Goal: Task Accomplishment & Management: Manage account settings

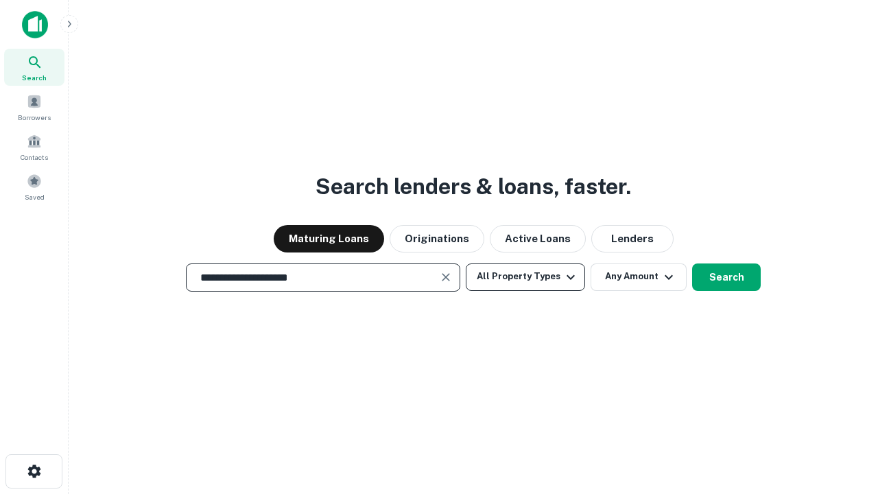
type input "**********"
click at [526, 277] on button "All Property Types" at bounding box center [525, 276] width 119 height 27
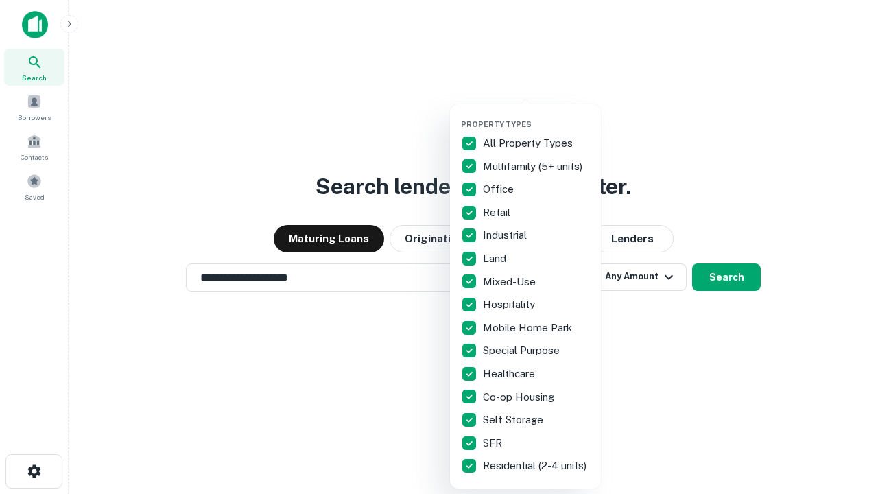
click at [537, 115] on button "button" at bounding box center [536, 115] width 151 height 1
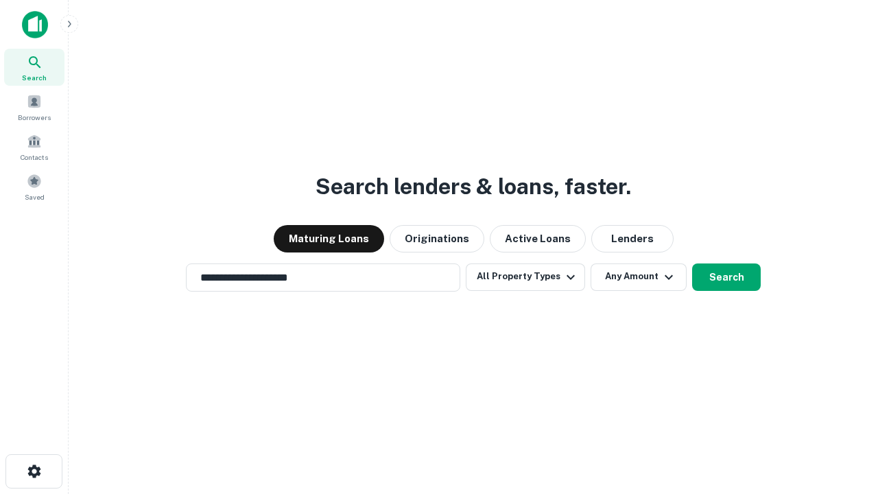
scroll to position [21, 0]
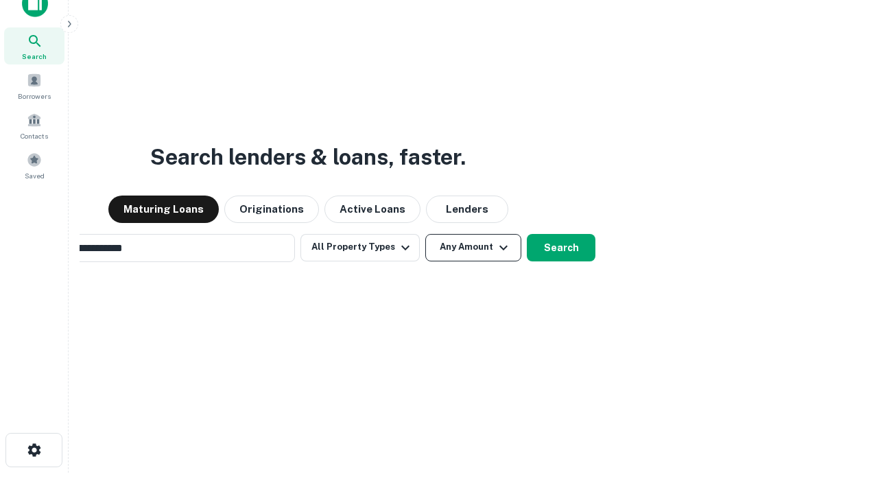
click at [425, 234] on button "Any Amount" at bounding box center [473, 247] width 96 height 27
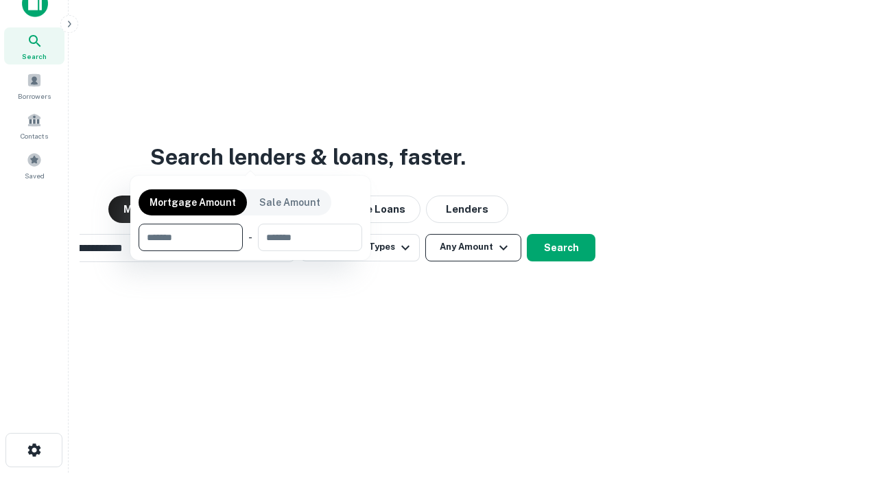
scroll to position [22, 0]
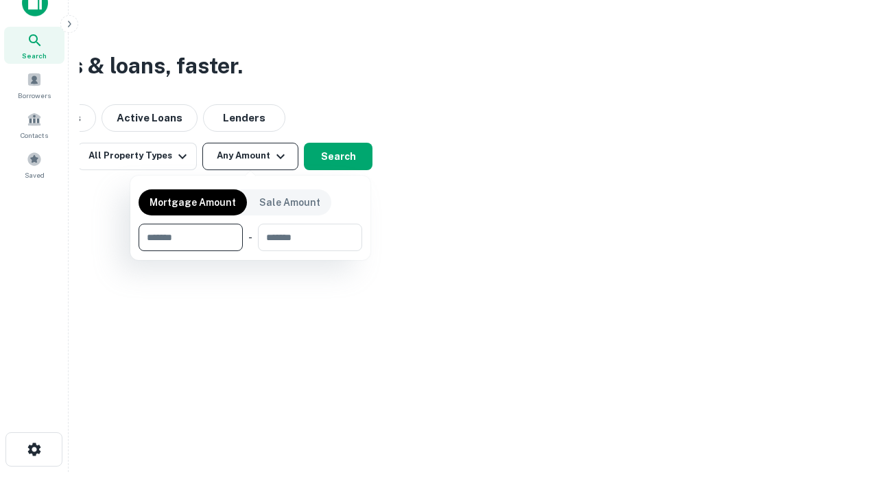
type input "*******"
click at [250, 251] on button "button" at bounding box center [251, 251] width 224 height 1
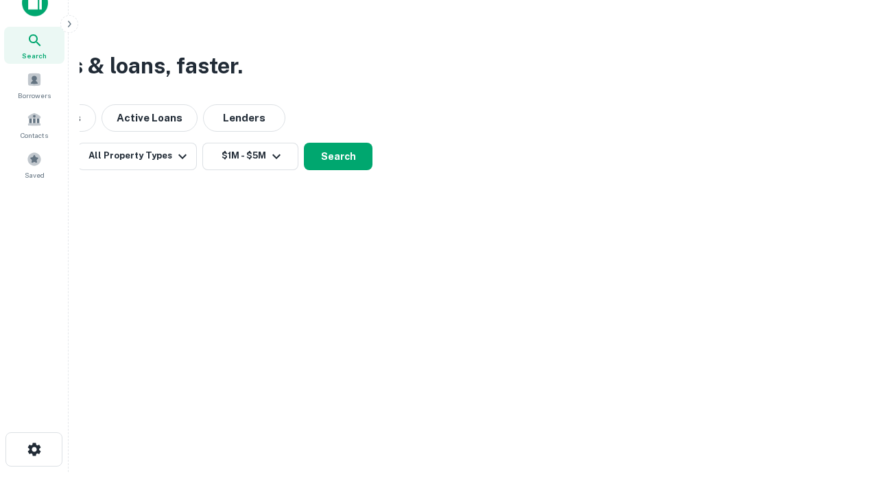
scroll to position [8, 253]
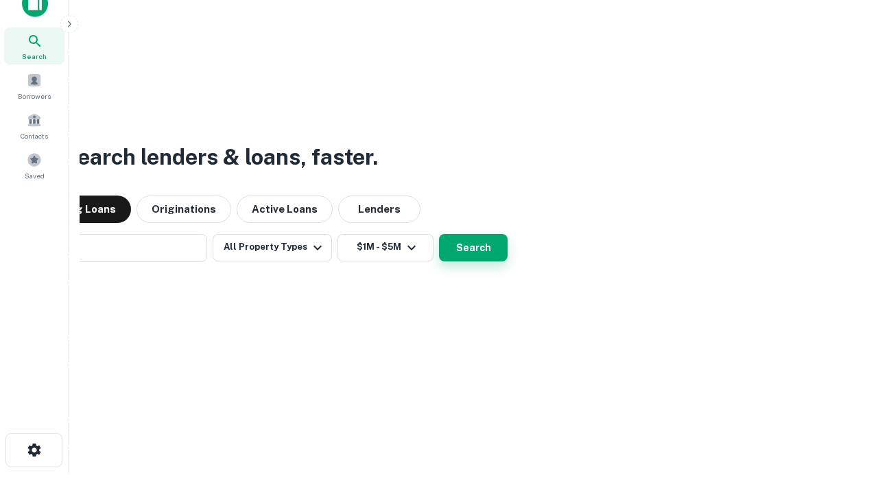
click at [439, 234] on button "Search" at bounding box center [473, 247] width 69 height 27
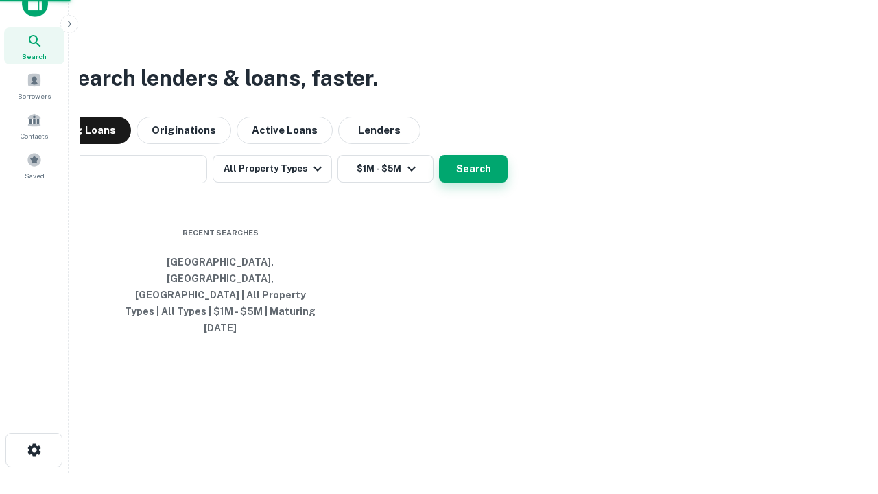
scroll to position [36, 388]
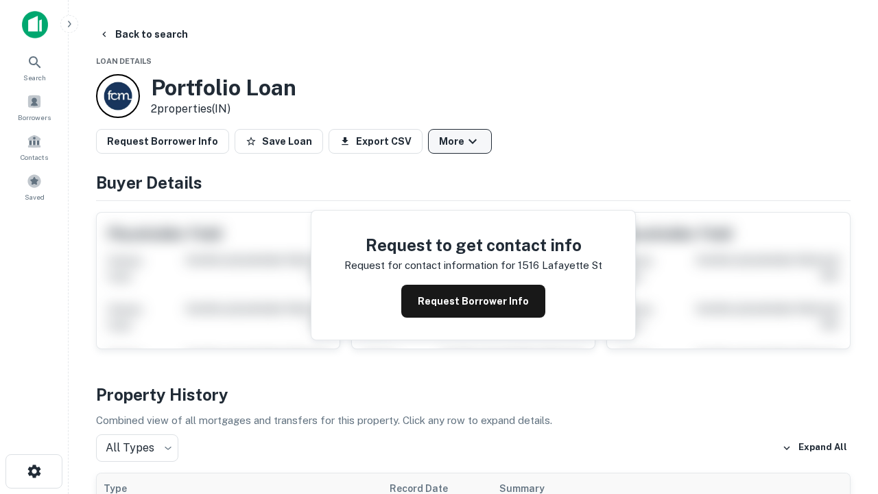
click at [460, 141] on button "More" at bounding box center [460, 141] width 64 height 25
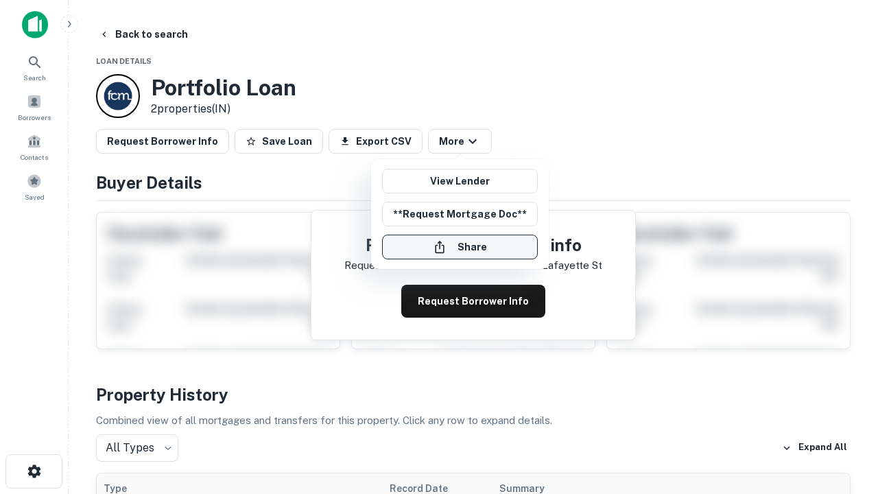
click at [460, 247] on button "Share" at bounding box center [460, 247] width 156 height 25
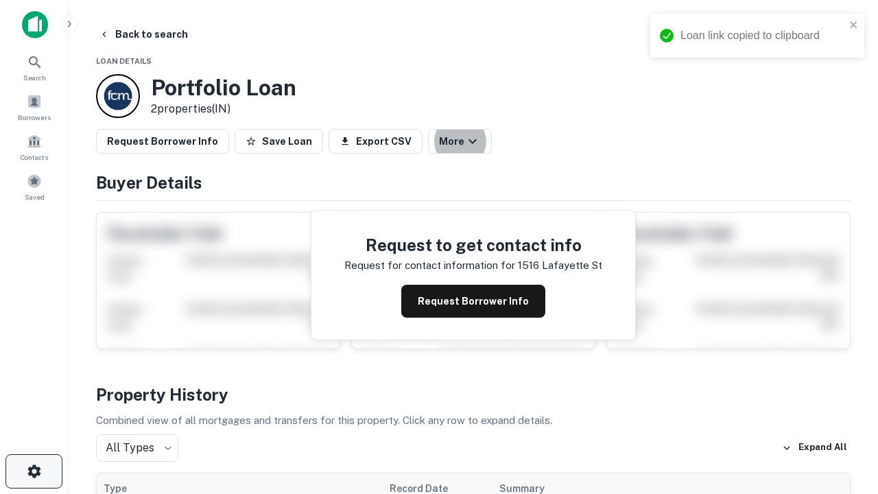
click at [34, 471] on icon "button" at bounding box center [34, 471] width 16 height 16
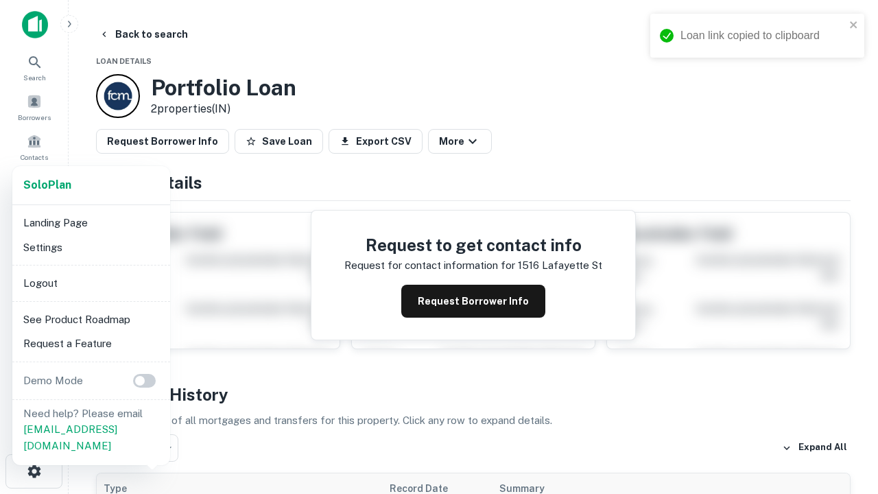
click at [91, 283] on li "Logout" at bounding box center [91, 283] width 147 height 25
